Goal: Use online tool/utility

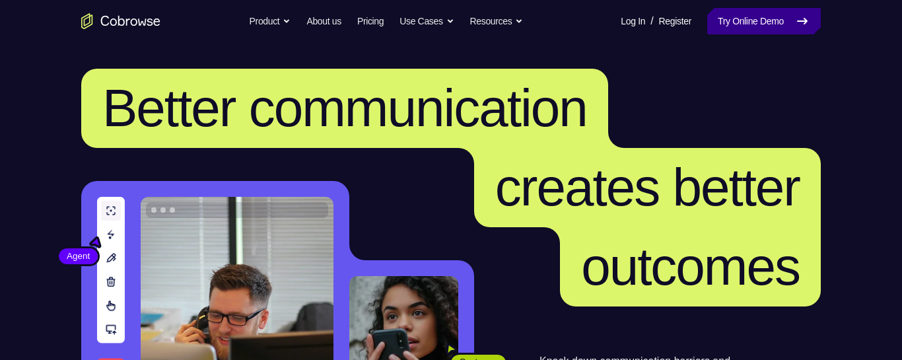
click at [751, 22] on link "Try Online Demo" at bounding box center [764, 21] width 114 height 26
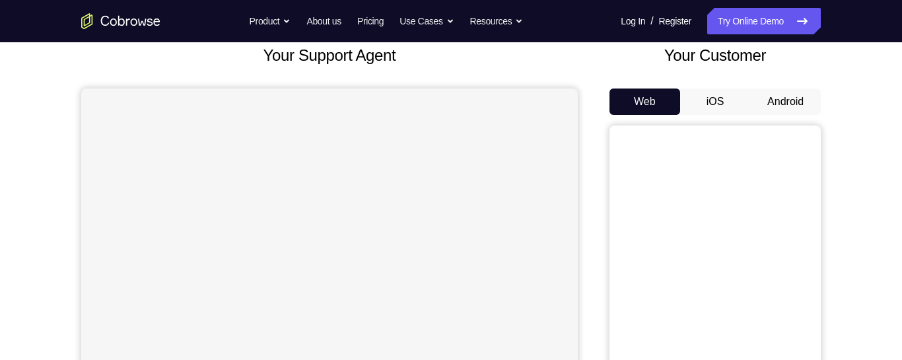
click at [797, 103] on button "Android" at bounding box center [785, 101] width 71 height 26
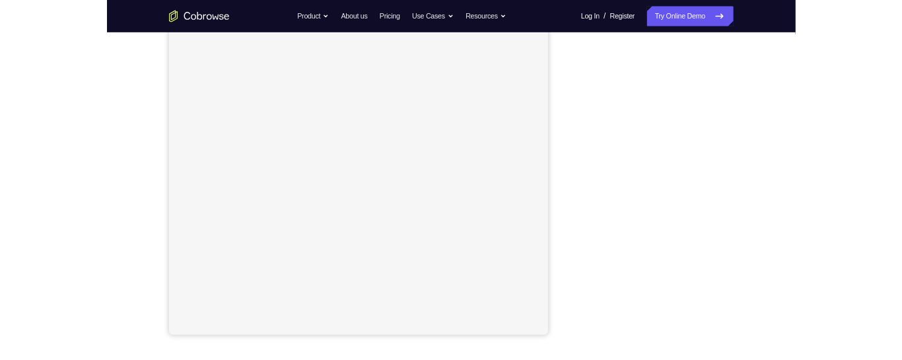
scroll to position [172, 0]
